Goal: Transaction & Acquisition: Register for event/course

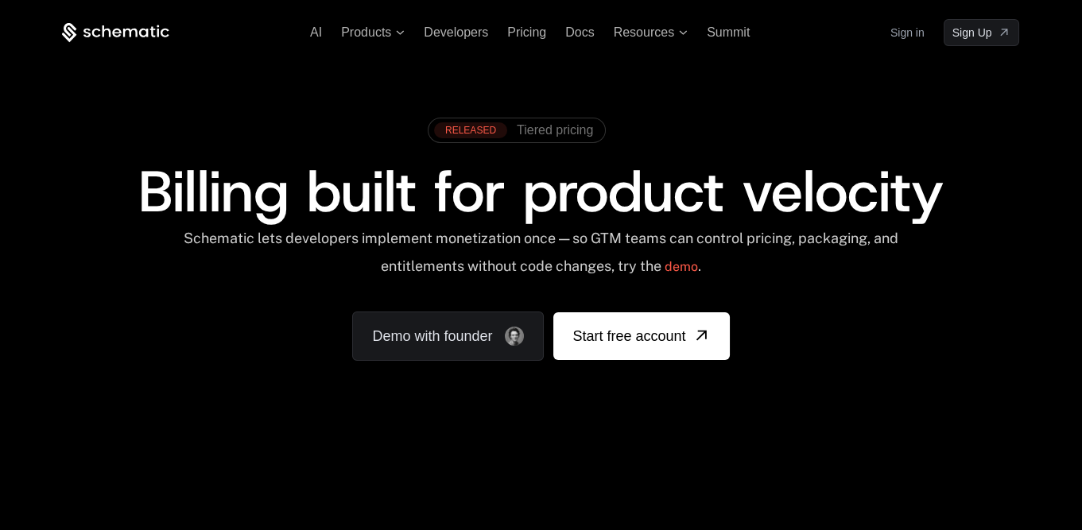
click at [521, 33] on span "Pricing" at bounding box center [526, 32] width 39 height 14
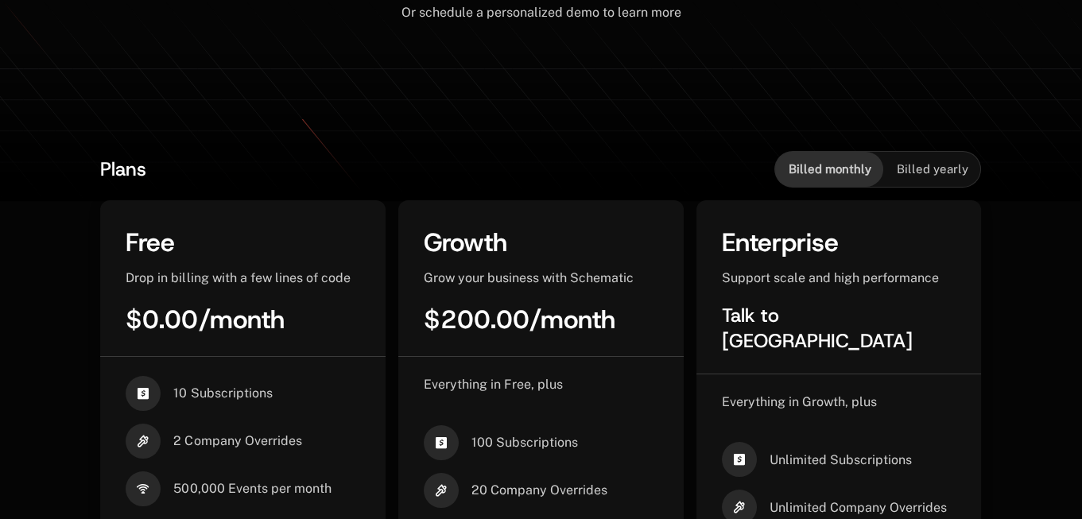
scroll to position [515, 0]
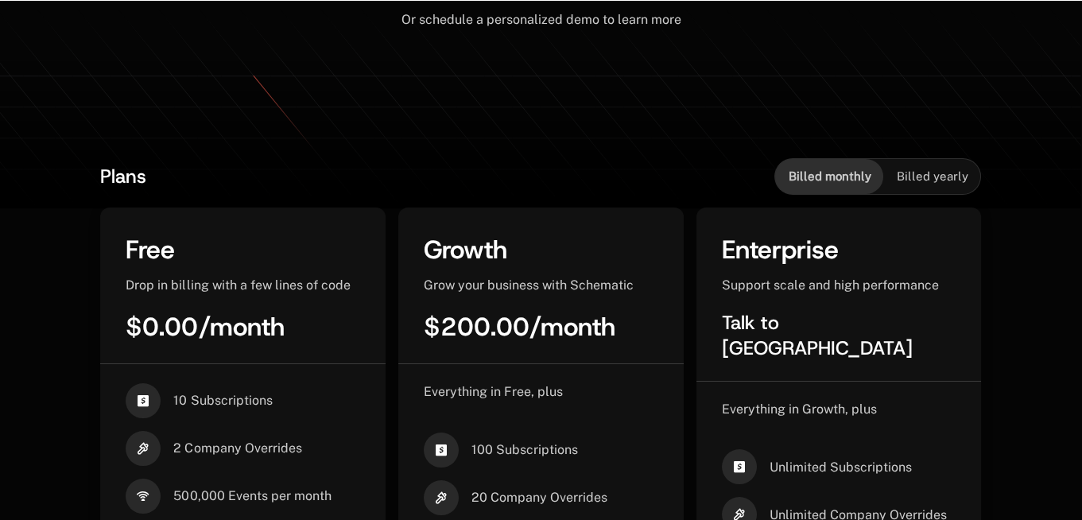
scroll to position [516, 0]
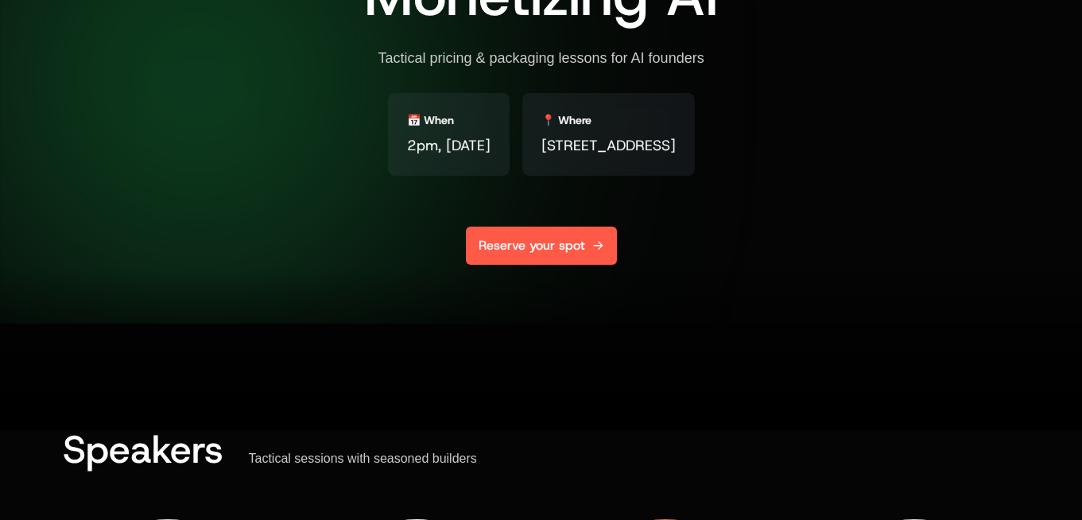
scroll to position [250, 0]
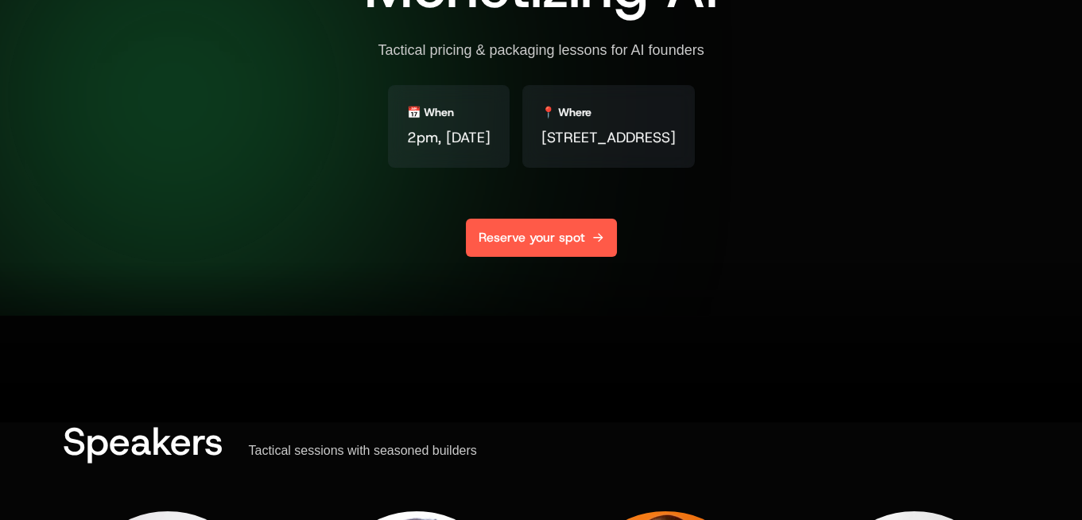
click at [533, 225] on link "Reserve your spot" at bounding box center [541, 238] width 151 height 38
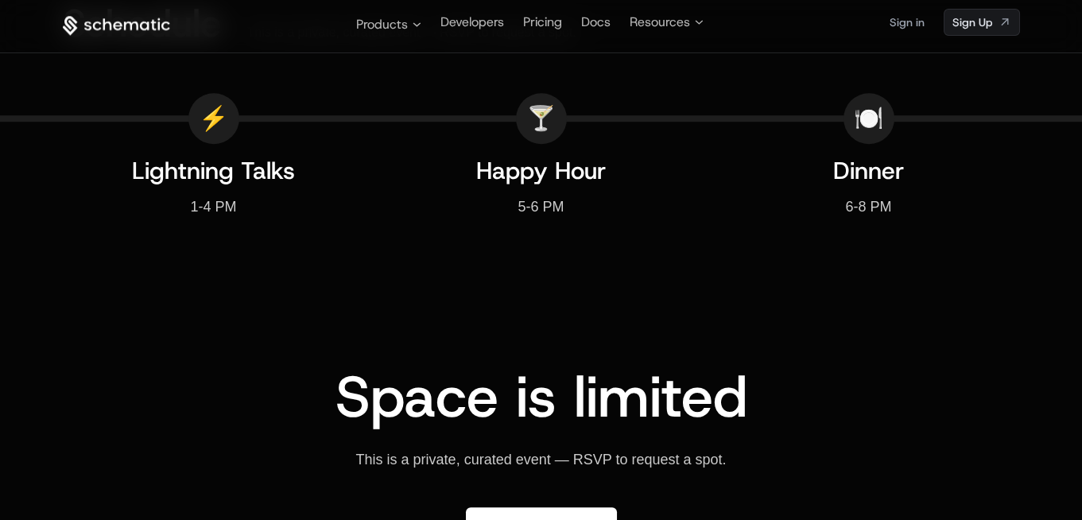
scroll to position [2272, 0]
